Goal: Task Accomplishment & Management: Manage account settings

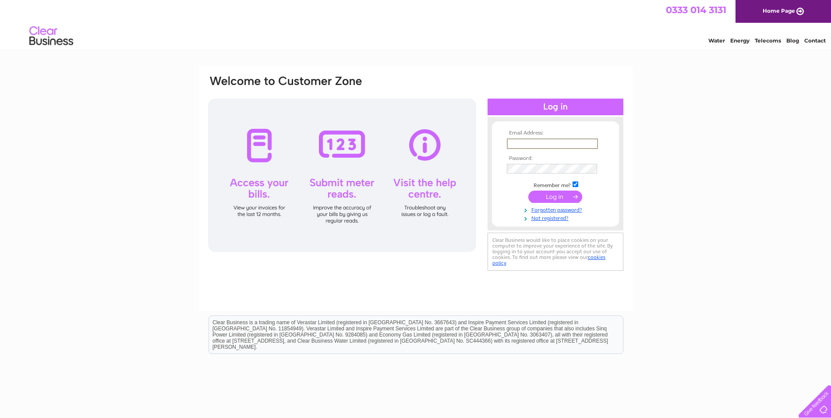
click at [524, 144] on input "text" at bounding box center [552, 143] width 91 height 11
type input "kingledores@btconnect.com"
click at [528, 190] on input "submit" at bounding box center [555, 196] width 54 height 12
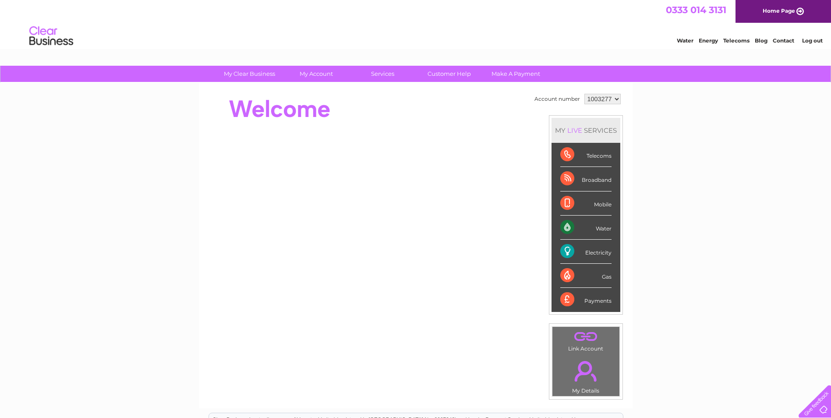
click at [595, 159] on div "Telecoms" at bounding box center [585, 155] width 51 height 24
click at [595, 155] on div "Telecoms" at bounding box center [585, 155] width 51 height 24
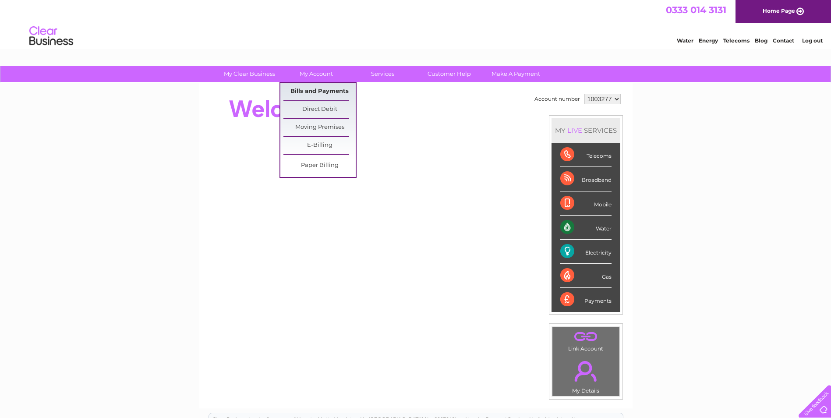
click at [324, 88] on link "Bills and Payments" at bounding box center [319, 92] width 72 height 18
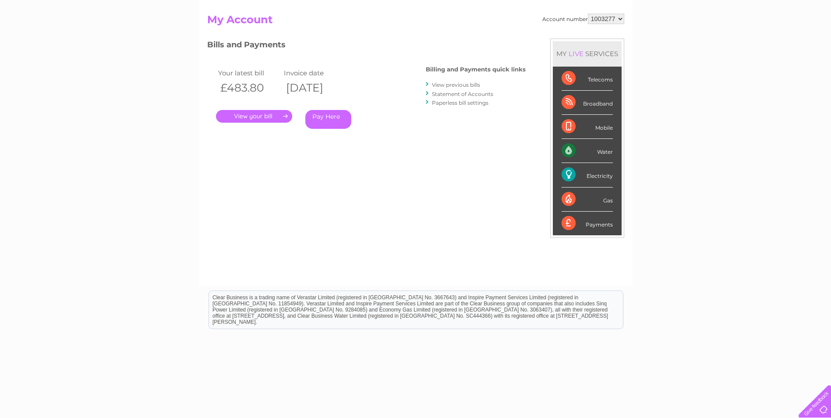
scroll to position [88, 0]
click at [260, 117] on link "." at bounding box center [254, 115] width 76 height 13
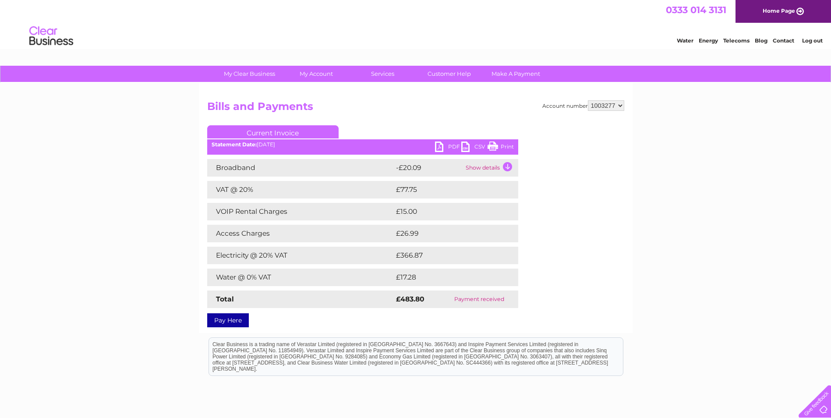
click at [449, 145] on link "PDF" at bounding box center [448, 147] width 26 height 13
